Goal: Information Seeking & Learning: Learn about a topic

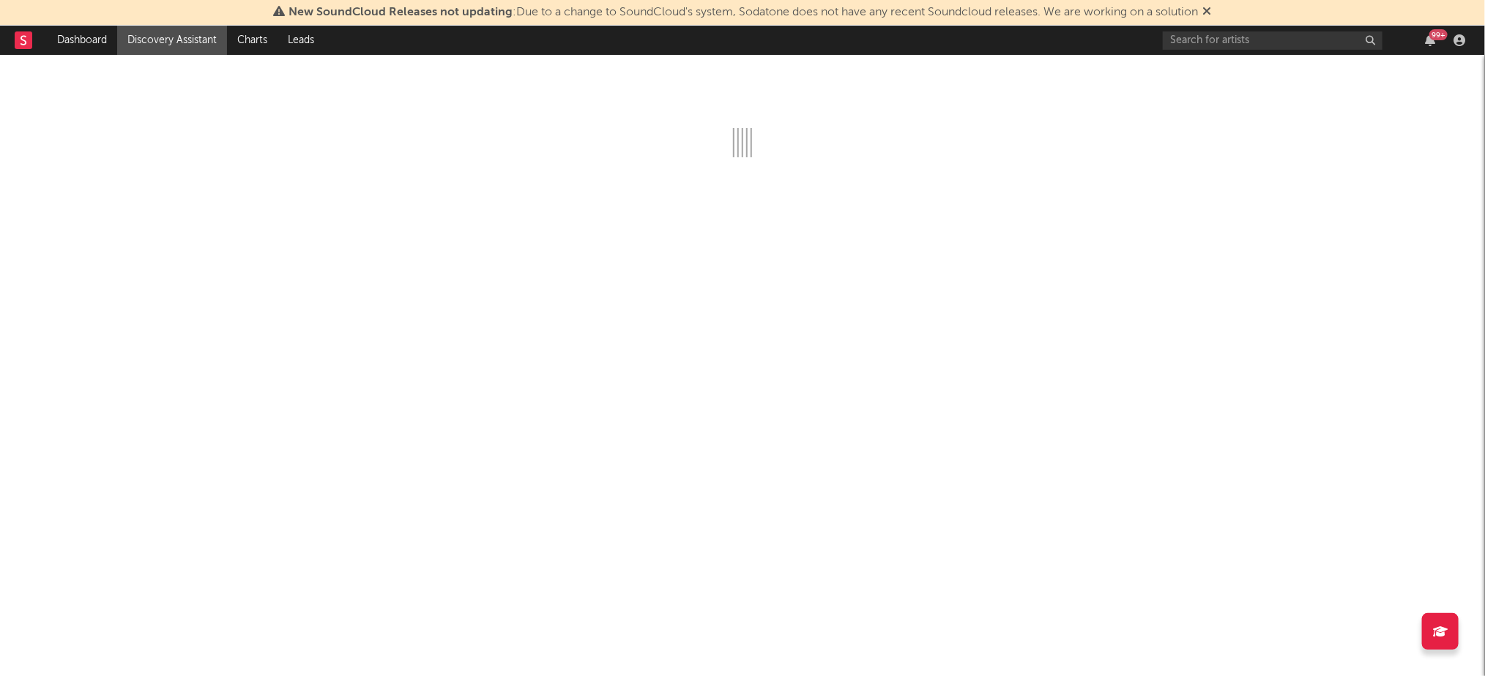
click at [1211, 11] on icon at bounding box center [1207, 11] width 9 height 12
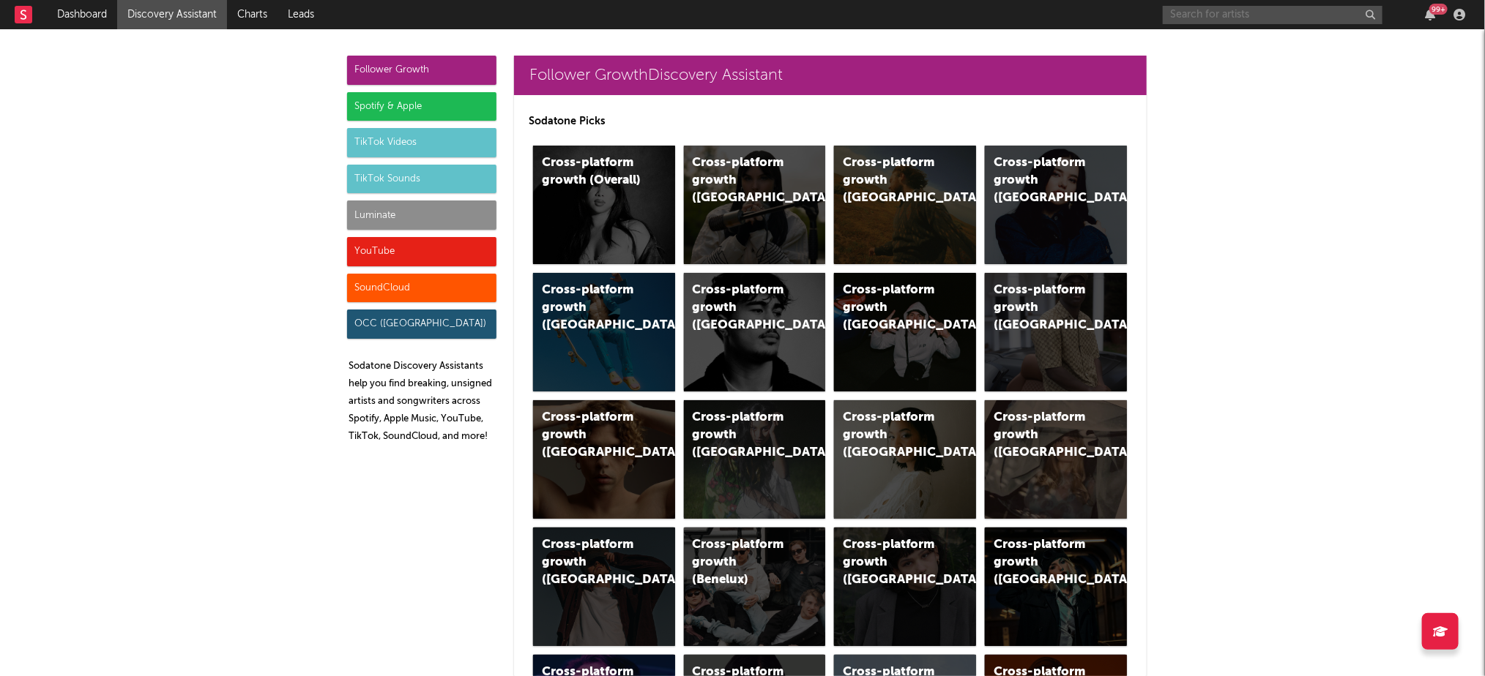
click at [1212, 15] on input "text" at bounding box center [1272, 15] width 220 height 18
type input "dc3"
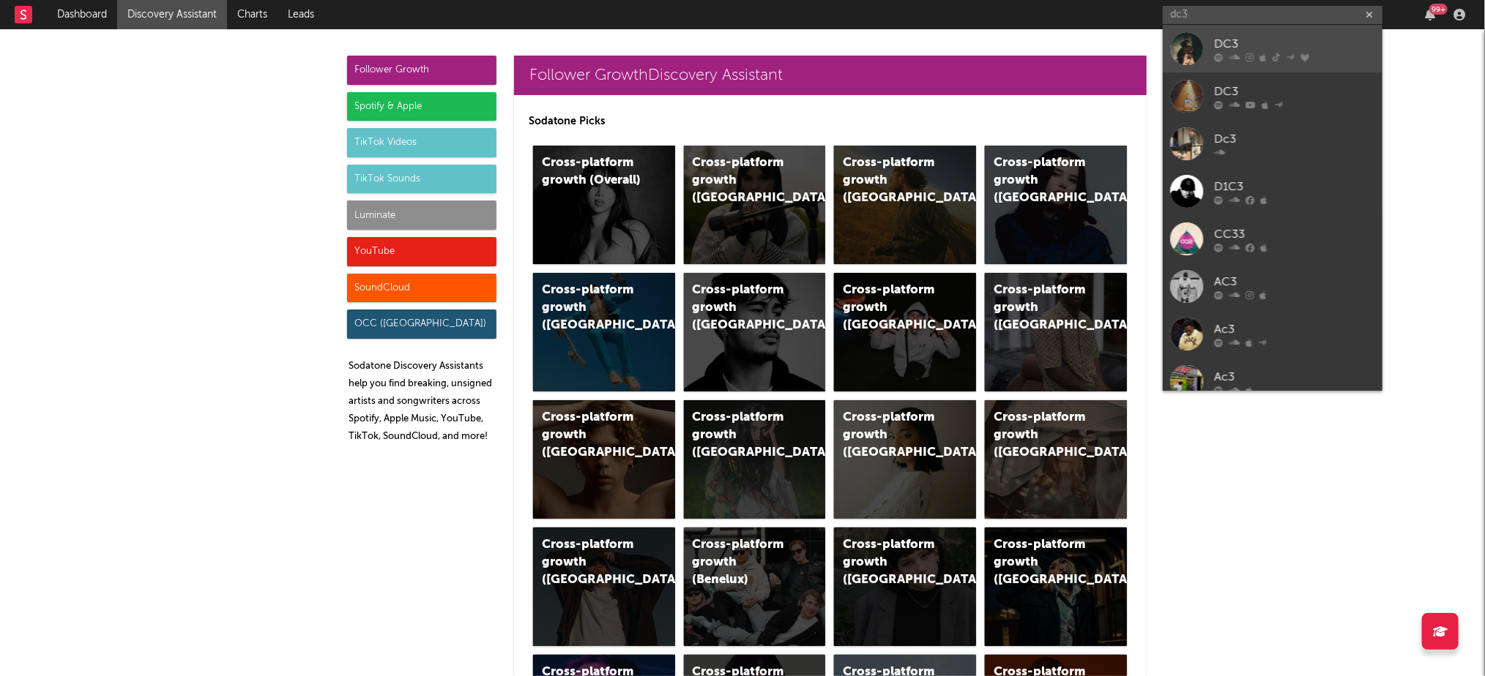
click at [1235, 48] on div "DC3" at bounding box center [1294, 44] width 161 height 18
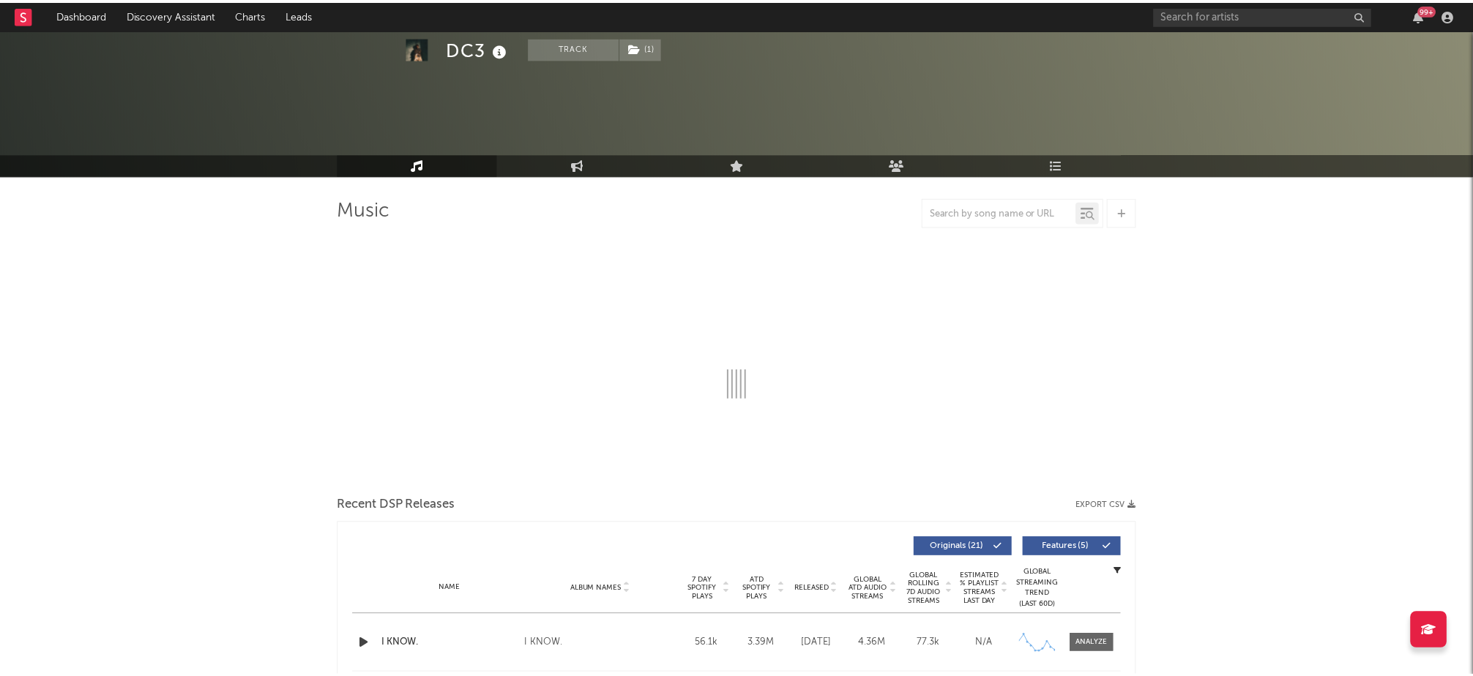
scroll to position [163, 0]
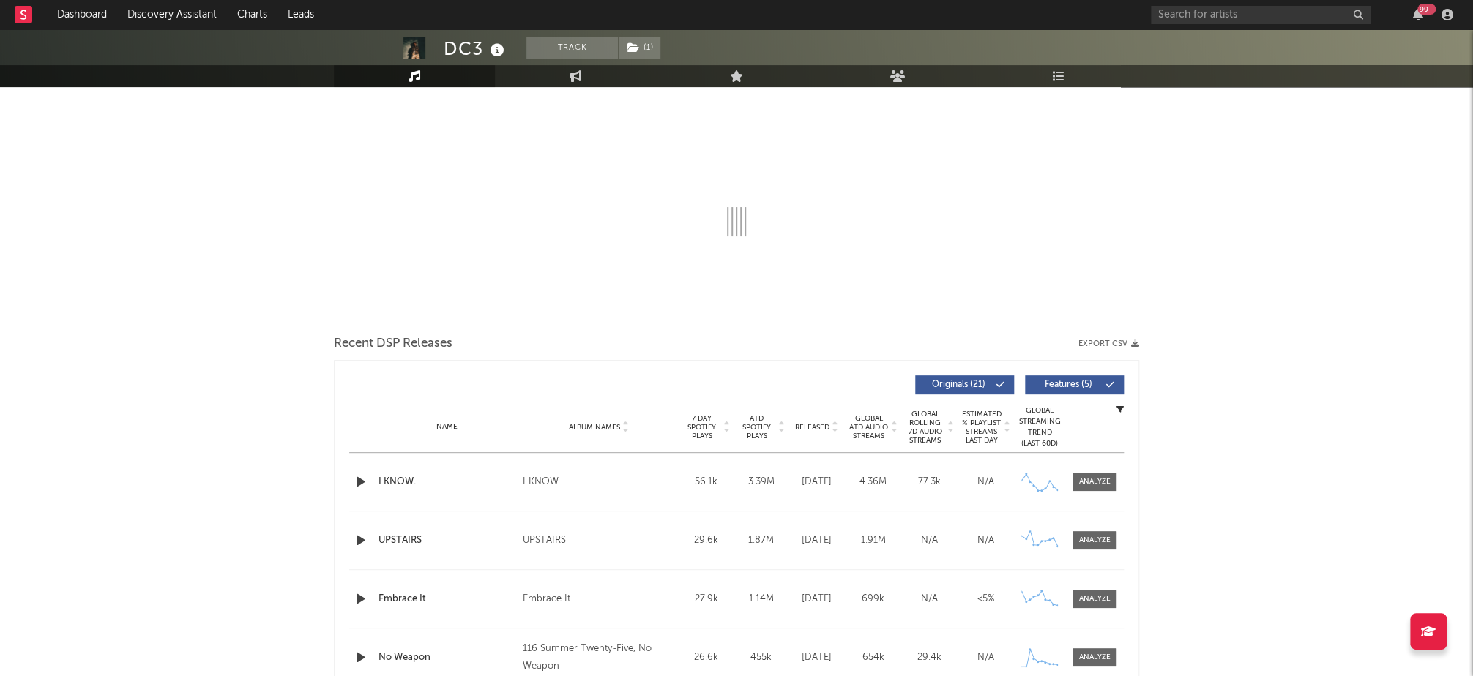
select select "6m"
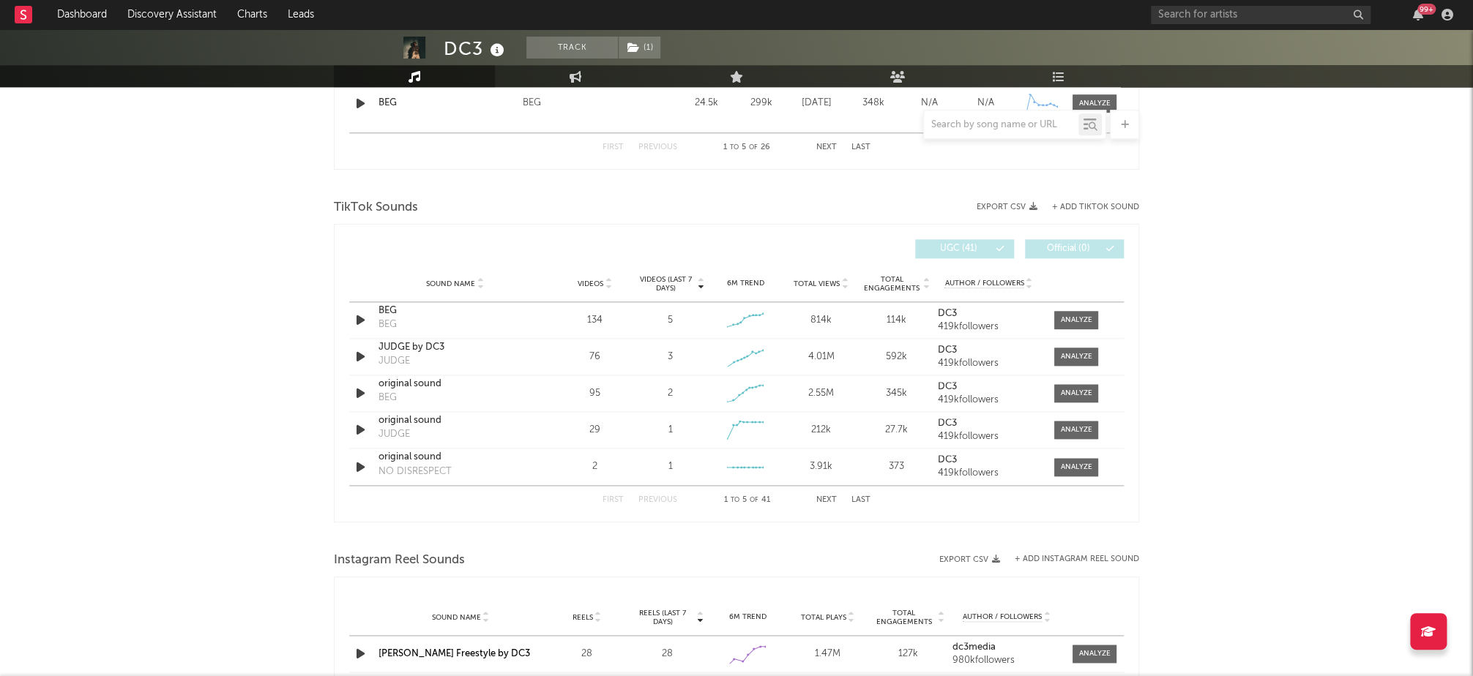
scroll to position [895, 0]
click at [825, 277] on span "Total Views" at bounding box center [817, 281] width 46 height 9
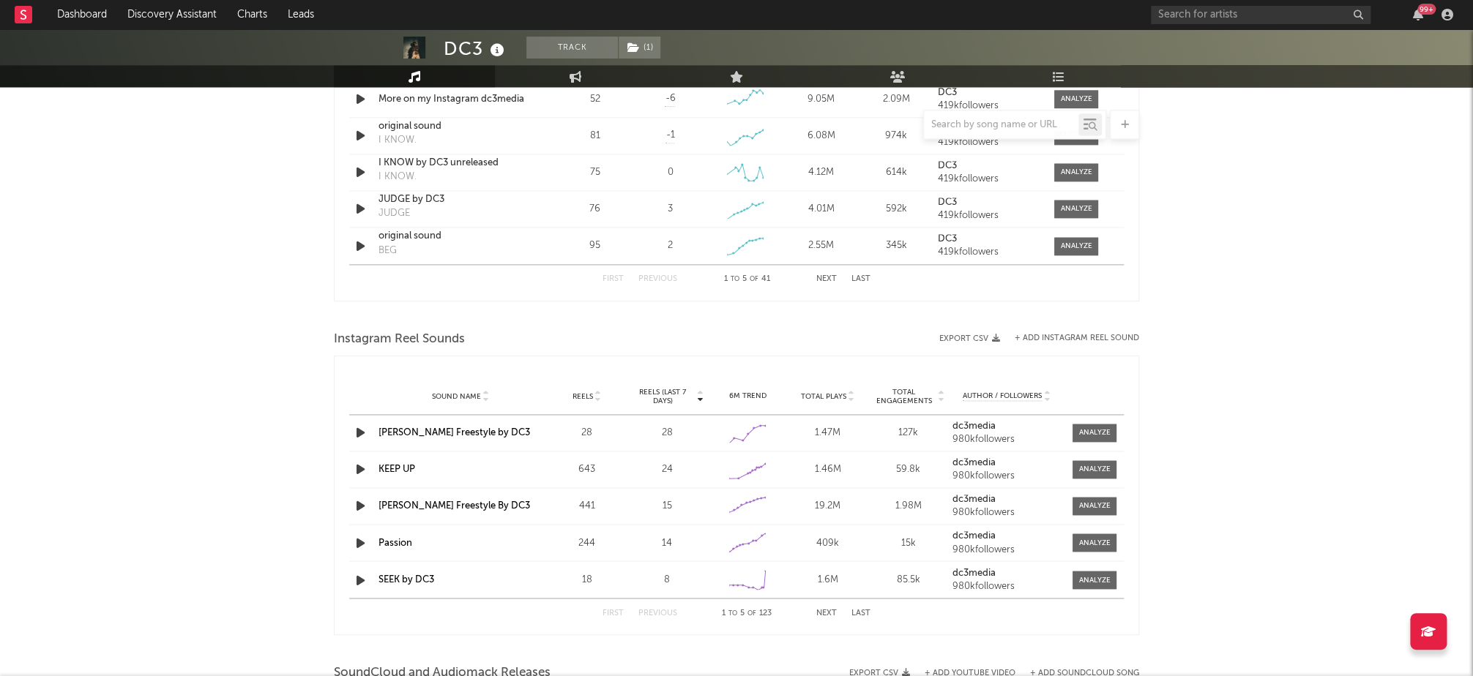
scroll to position [1138, 0]
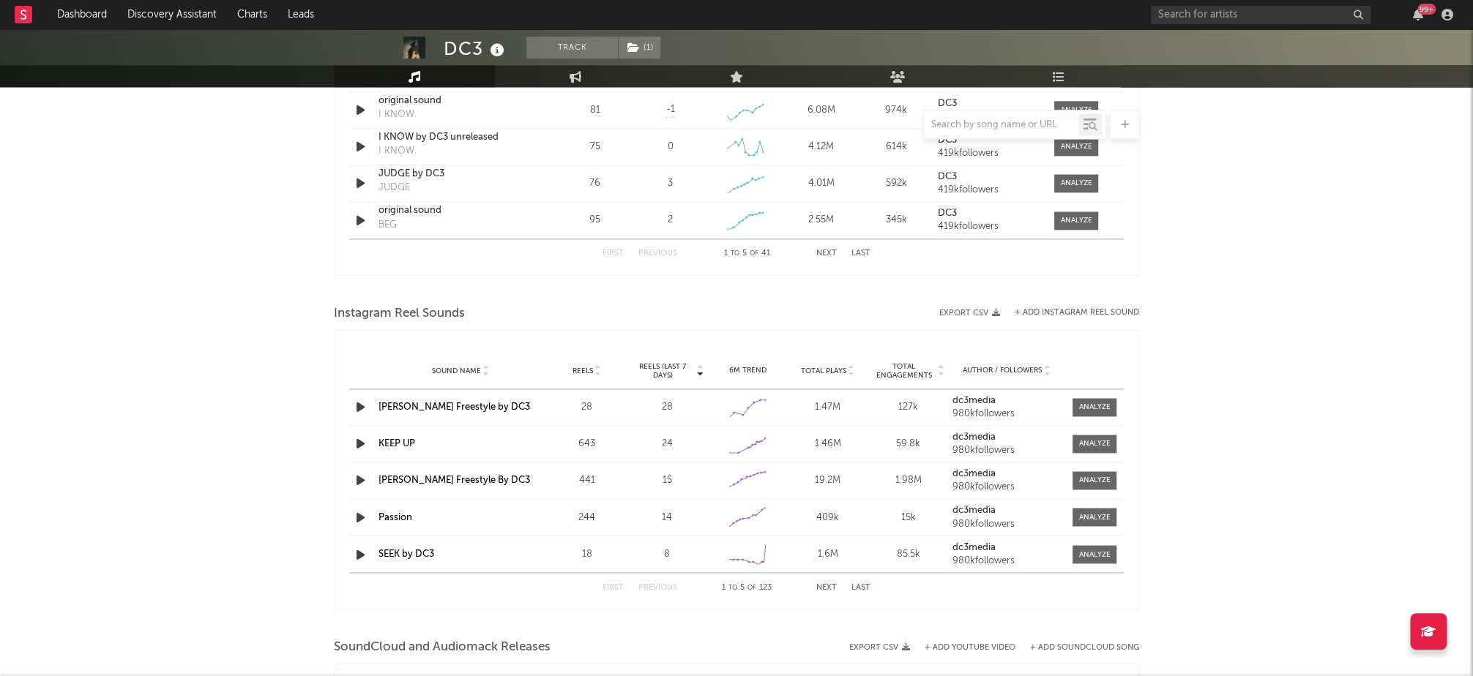
click at [813, 367] on span "Total Plays" at bounding box center [823, 371] width 45 height 9
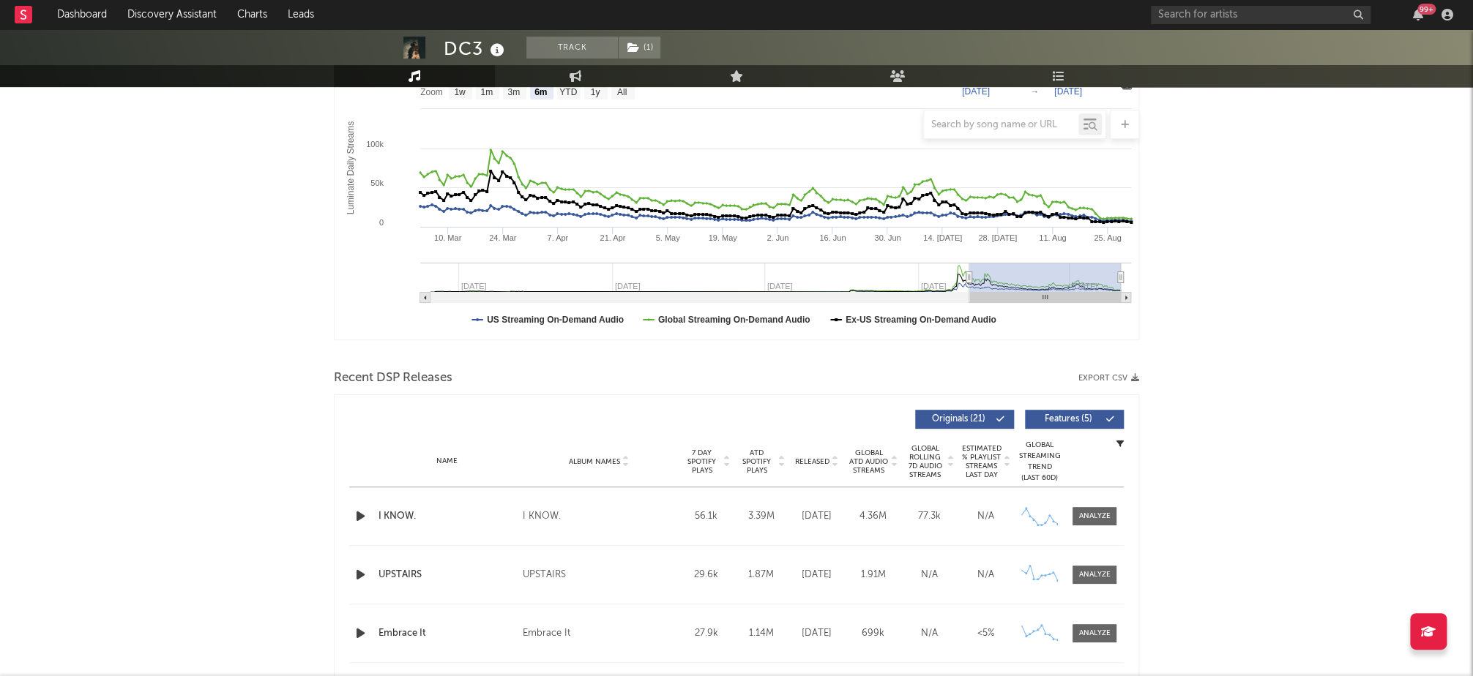
scroll to position [0, 0]
